Goal: Navigation & Orientation: Understand site structure

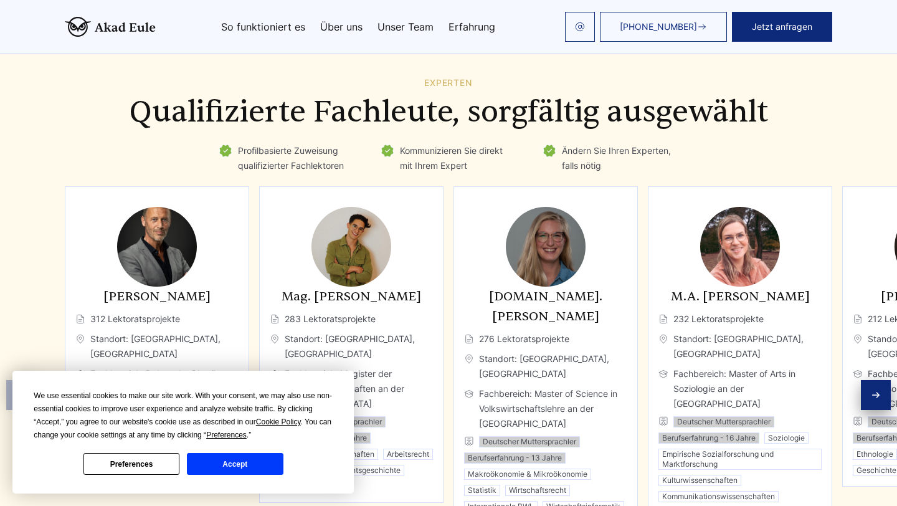
scroll to position [1882, 0]
click at [209, 466] on button "Accept" at bounding box center [235, 464] width 96 height 22
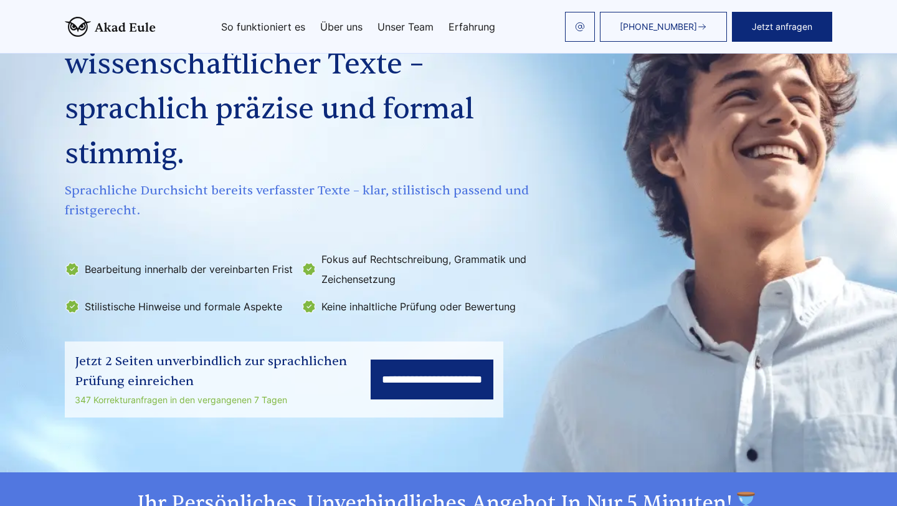
scroll to position [0, 0]
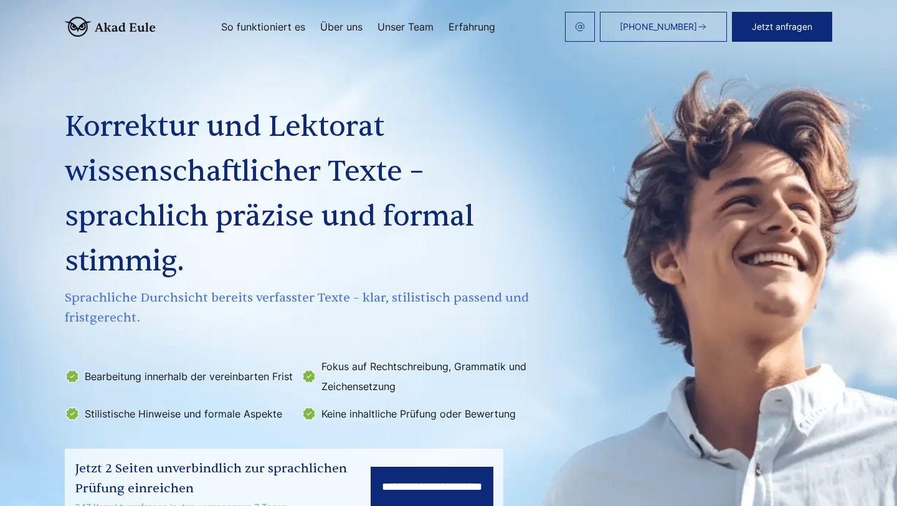
click at [275, 27] on link "So funktioniert es" at bounding box center [263, 27] width 84 height 10
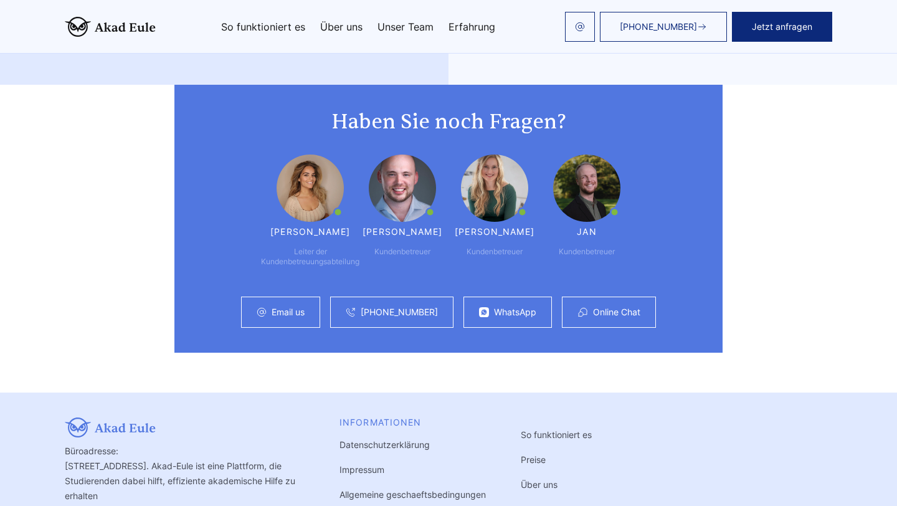
scroll to position [3267, 0]
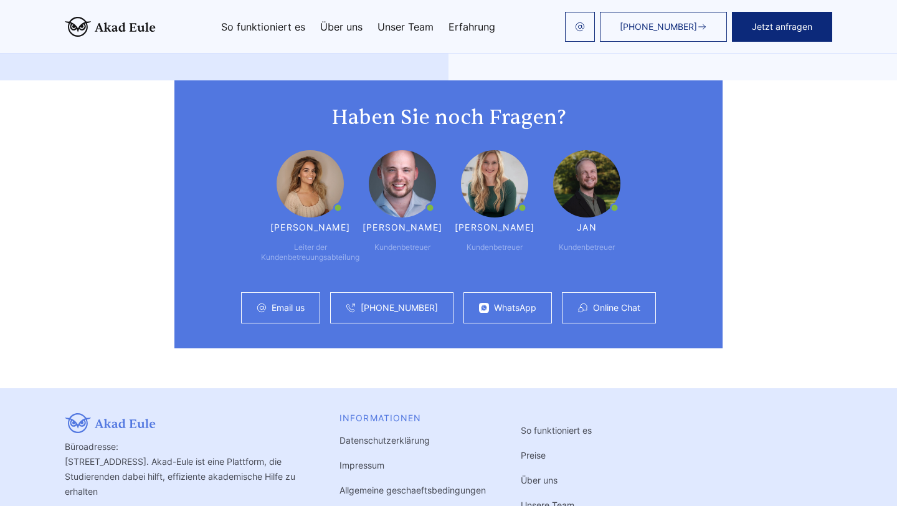
click at [334, 27] on link "Über uns" at bounding box center [341, 27] width 42 height 10
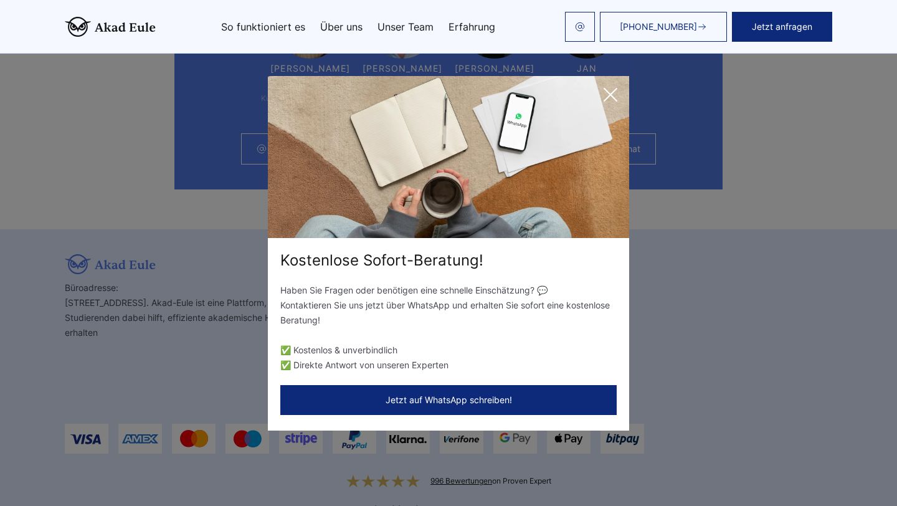
scroll to position [3425, 0]
click at [614, 90] on icon at bounding box center [610, 94] width 12 height 12
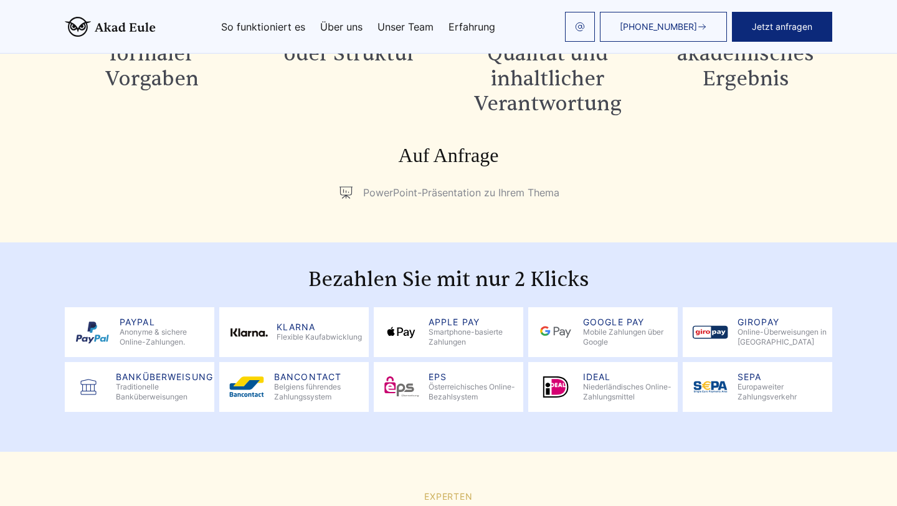
click at [412, 22] on link "Unser Team" at bounding box center [405, 27] width 56 height 10
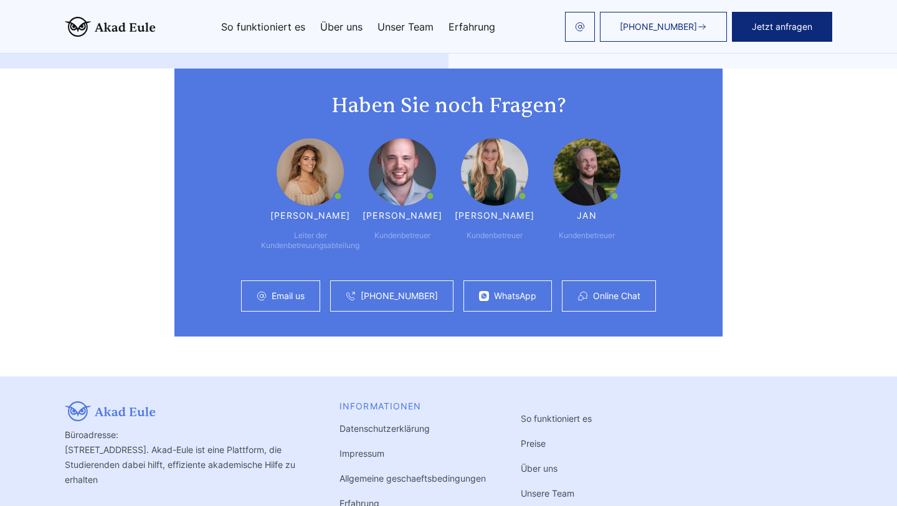
click at [466, 30] on link "Erfahrung" at bounding box center [471, 27] width 47 height 10
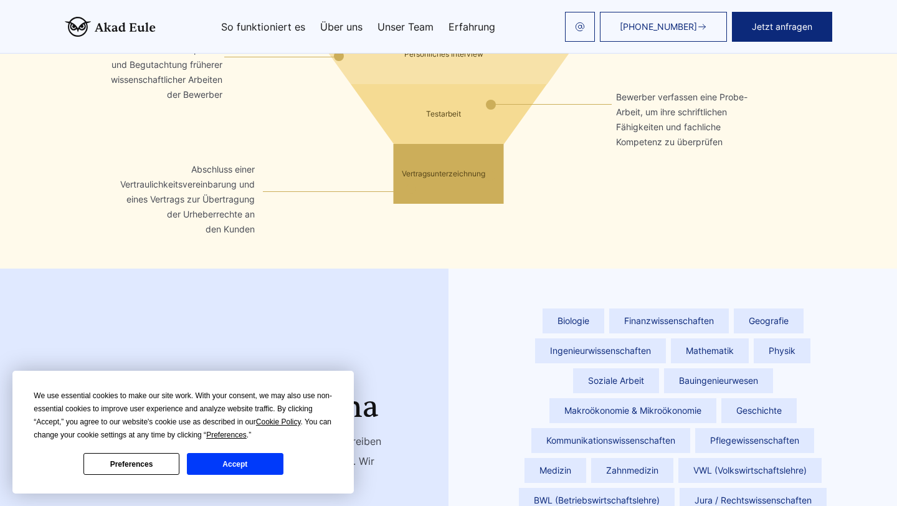
scroll to position [2654, 0]
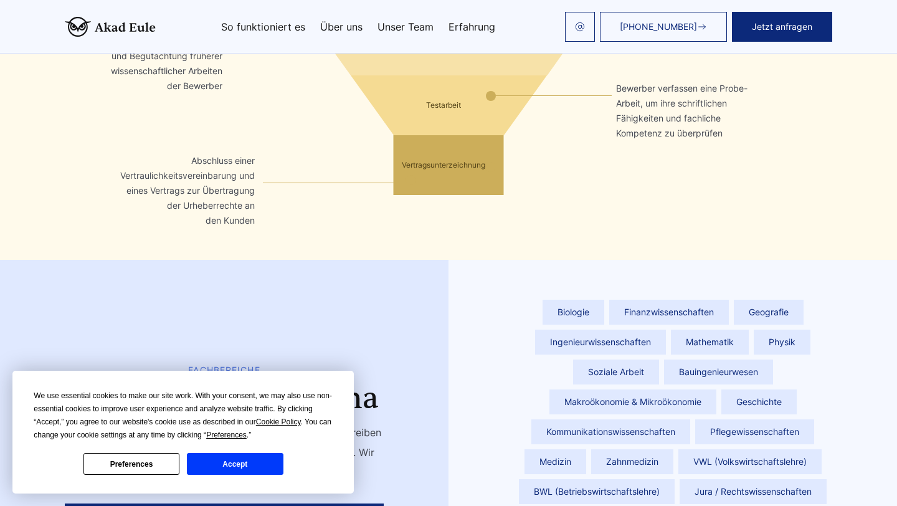
click at [354, 37] on div "[PHONE_NUMBER] Jetzt anfragen So funktioniert es Über uns Unser Team Erfahrung" at bounding box center [494, 27] width 676 height 30
click at [354, 26] on link "Über uns" at bounding box center [341, 27] width 42 height 10
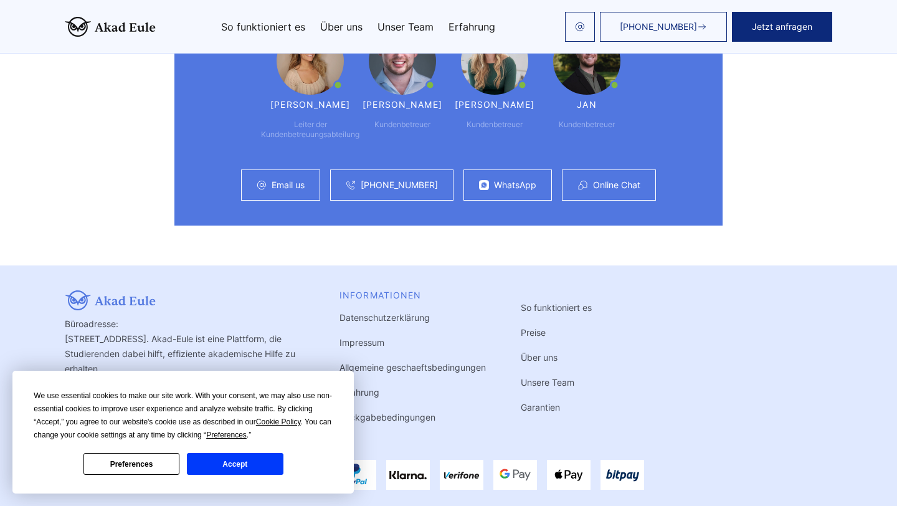
scroll to position [3428, 0]
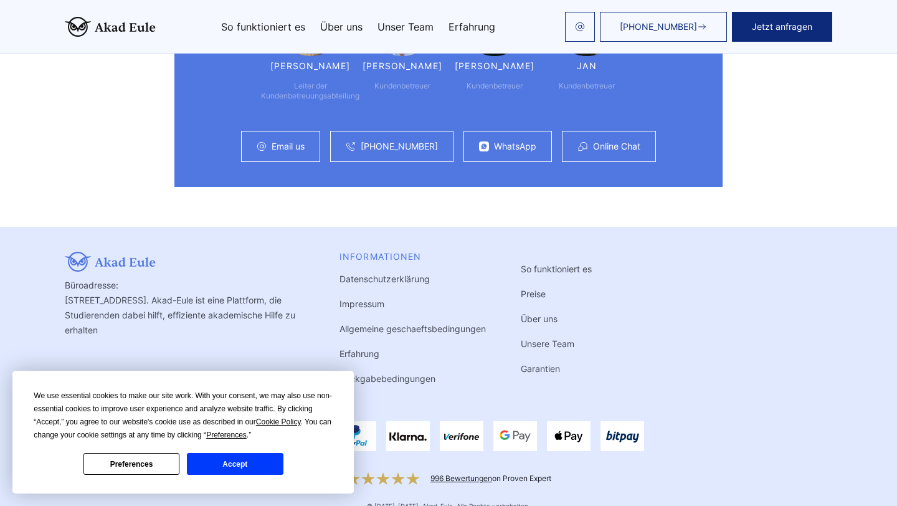
click at [429, 323] on link "Allgemeine geschaeftsbedingungen" at bounding box center [412, 328] width 146 height 11
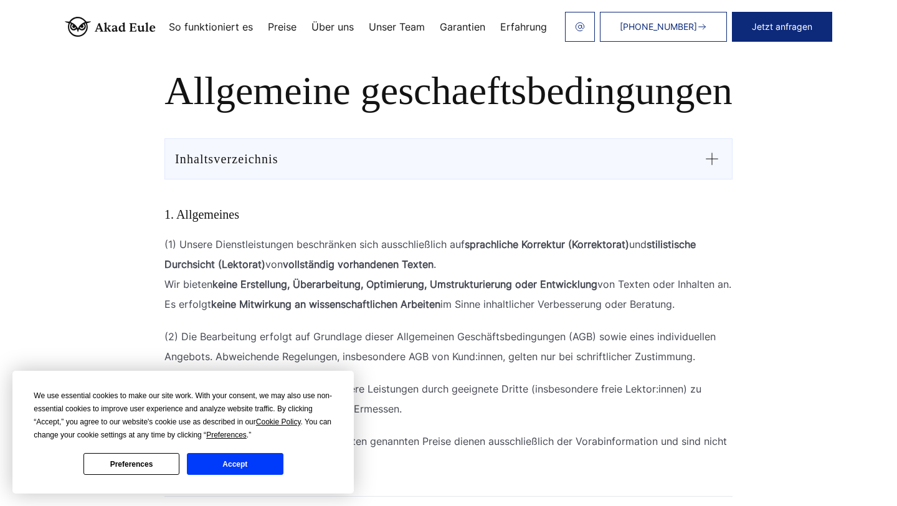
click at [259, 464] on button "Accept" at bounding box center [235, 464] width 96 height 22
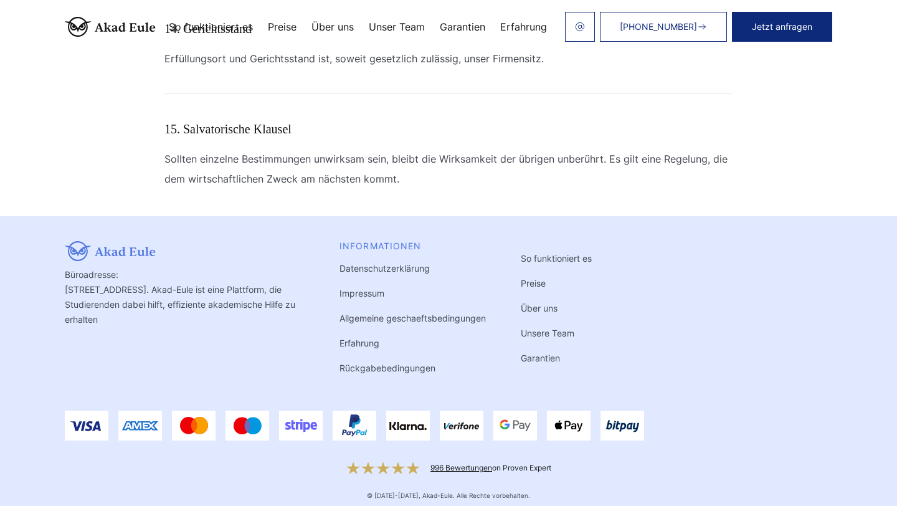
scroll to position [2225, 0]
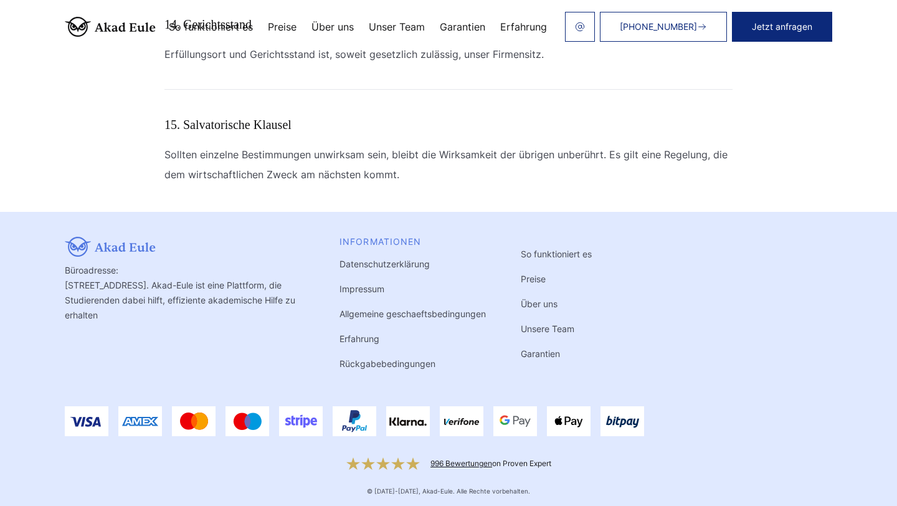
click at [524, 354] on link "Garantien" at bounding box center [539, 353] width 39 height 11
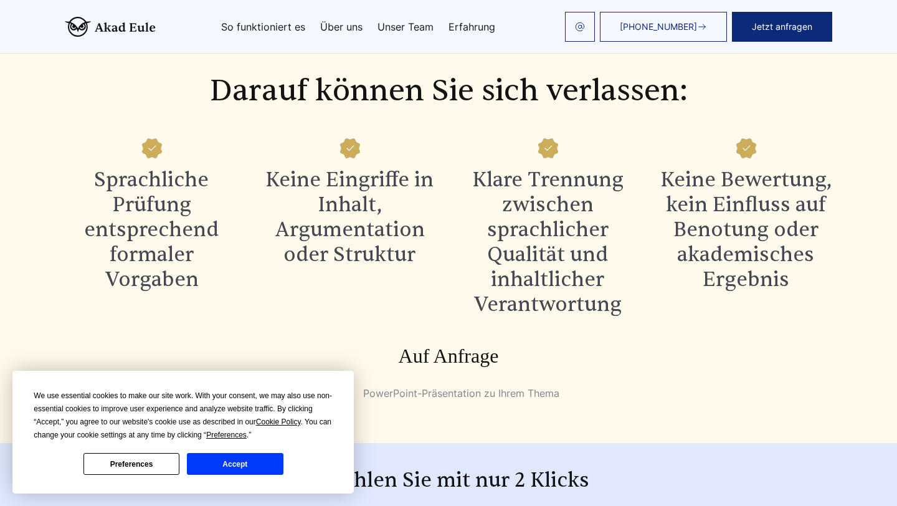
scroll to position [1276, 0]
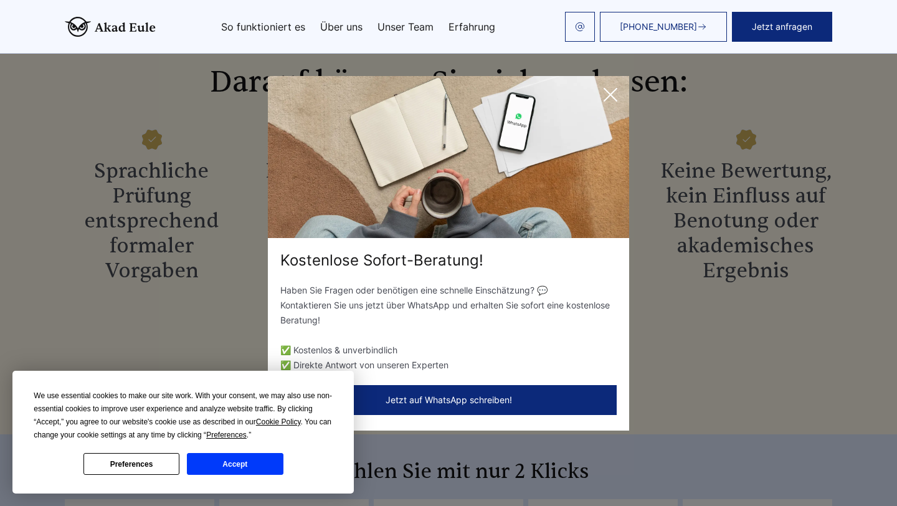
click at [612, 93] on icon at bounding box center [610, 94] width 25 height 25
